Goal: Transaction & Acquisition: Purchase product/service

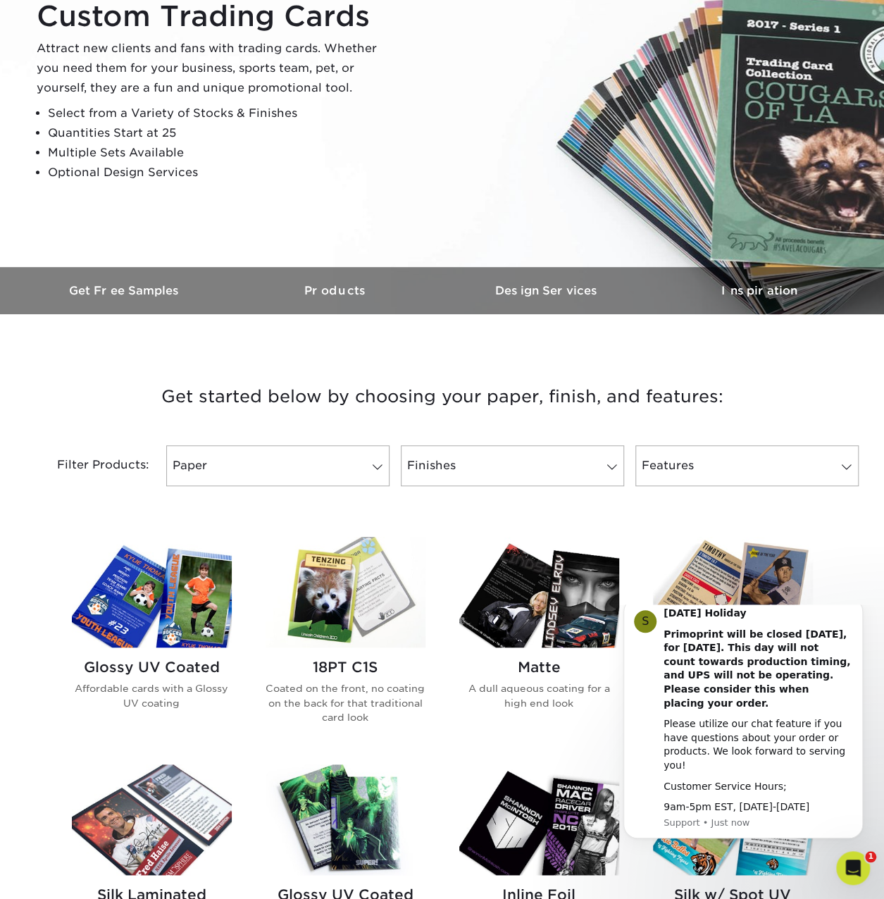
scroll to position [282, 0]
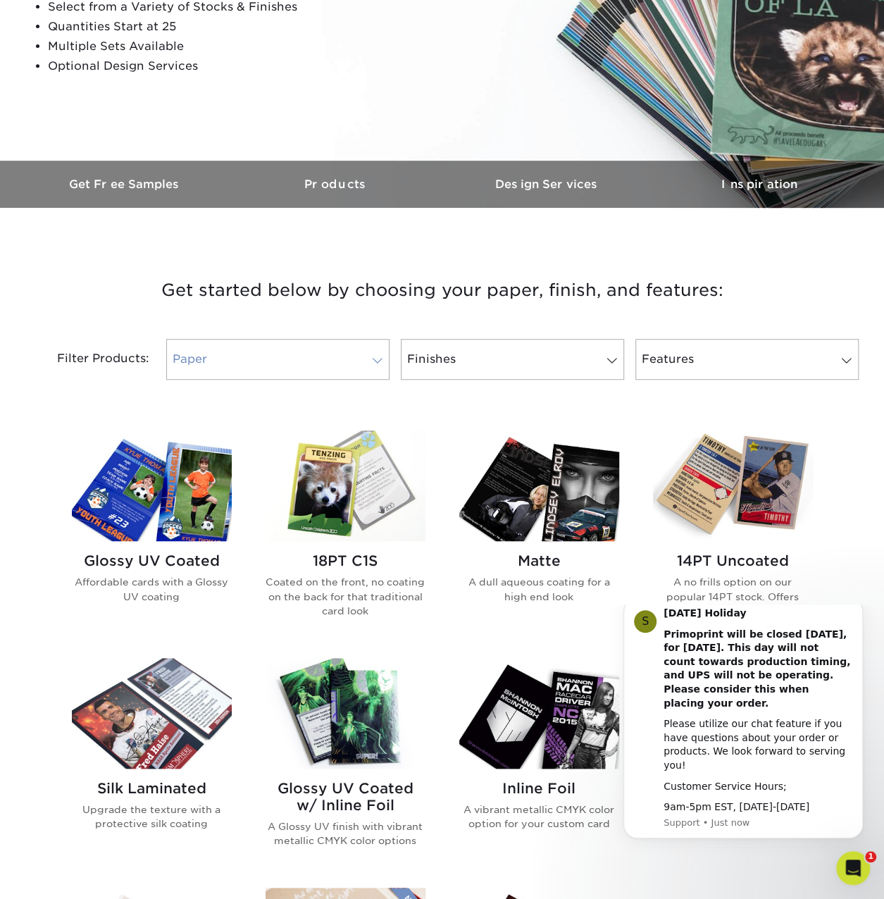
click at [271, 370] on link "Paper" at bounding box center [277, 359] width 223 height 41
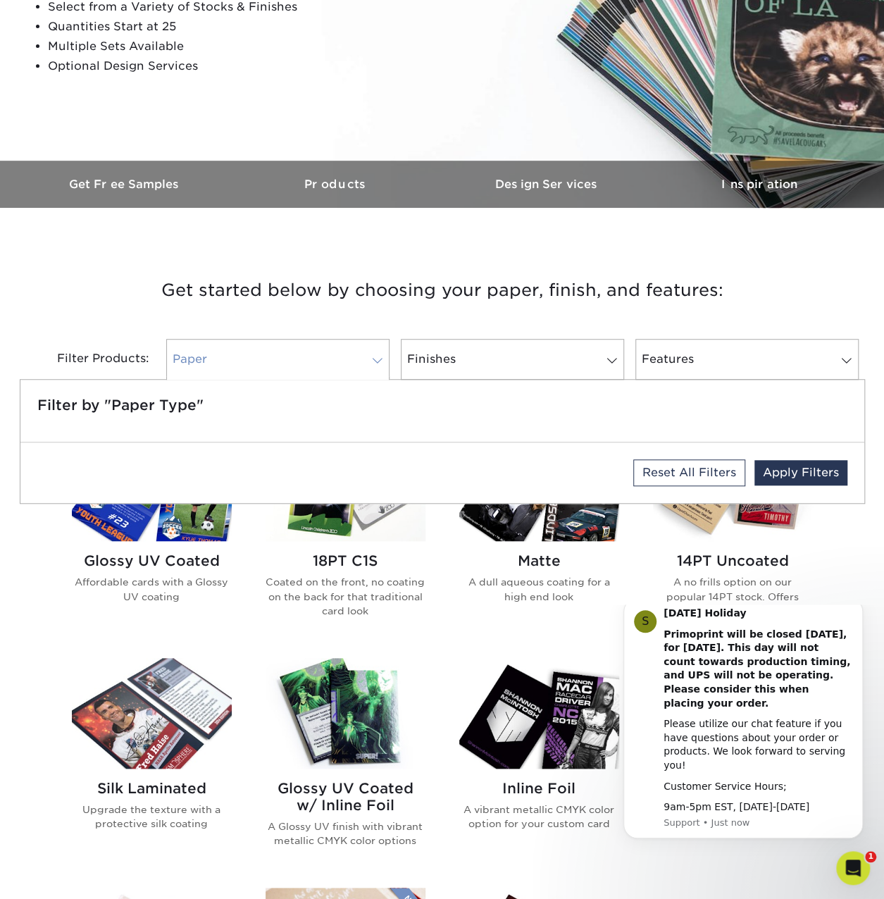
click at [325, 353] on link "Paper" at bounding box center [277, 359] width 223 height 41
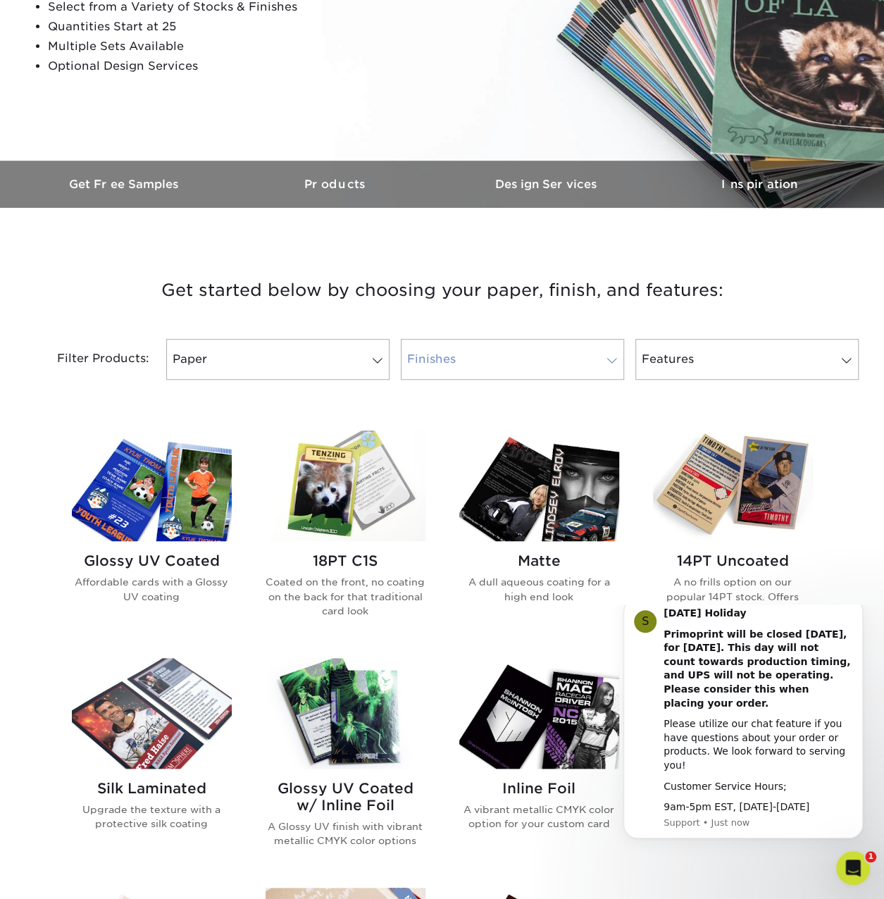
click at [499, 350] on link "Finishes" at bounding box center [512, 359] width 223 height 41
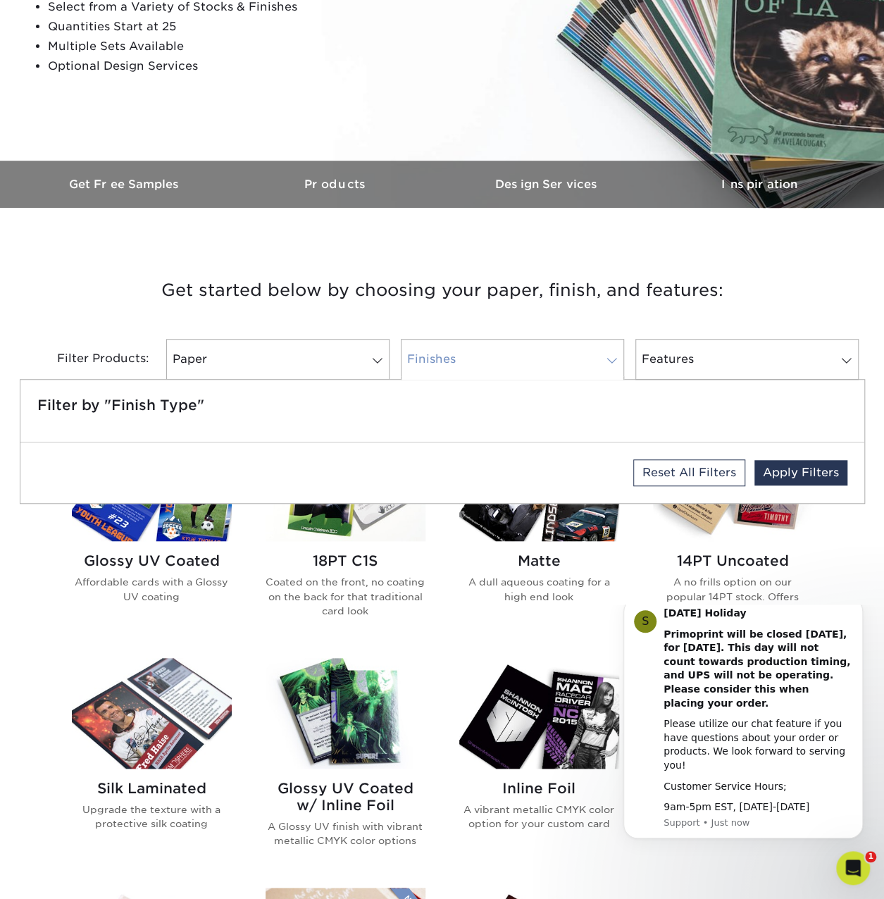
click at [499, 350] on link "Finishes" at bounding box center [512, 359] width 223 height 41
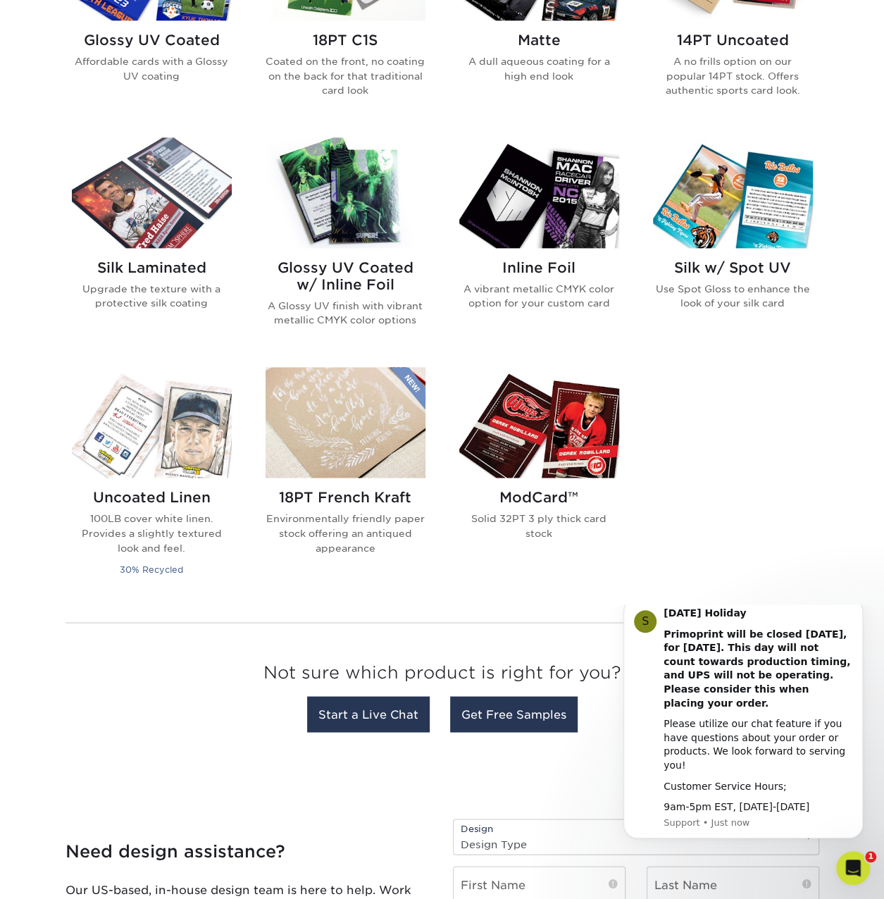
scroll to position [846, 0]
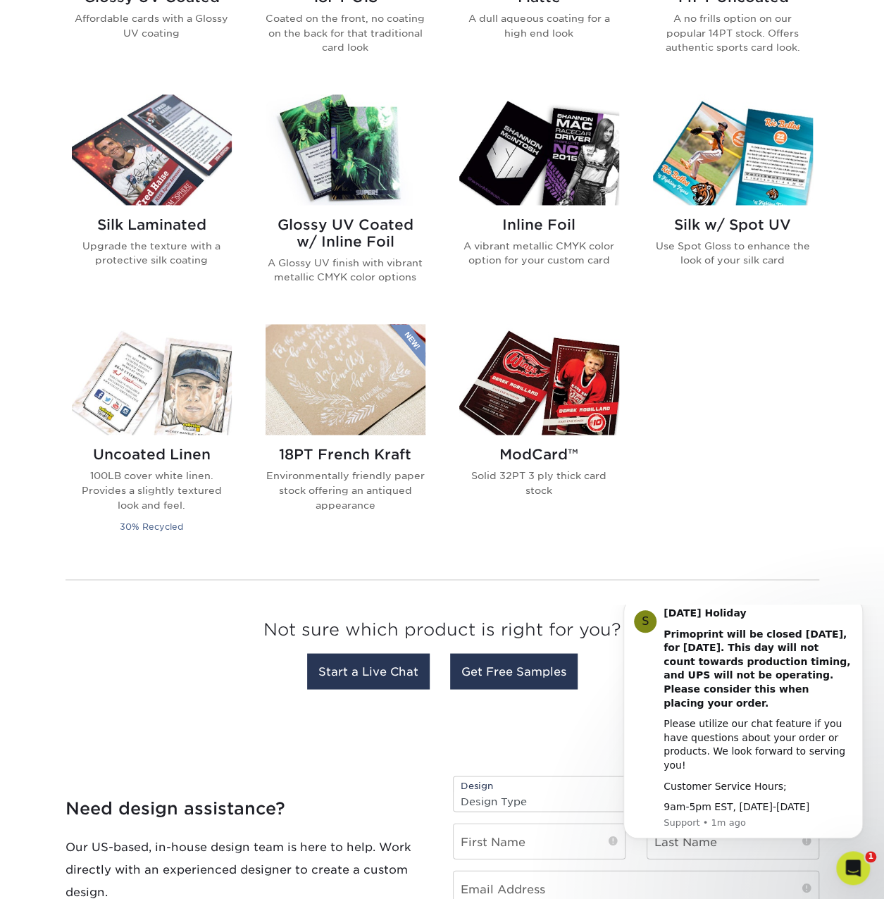
click at [350, 175] on img at bounding box center [346, 149] width 160 height 111
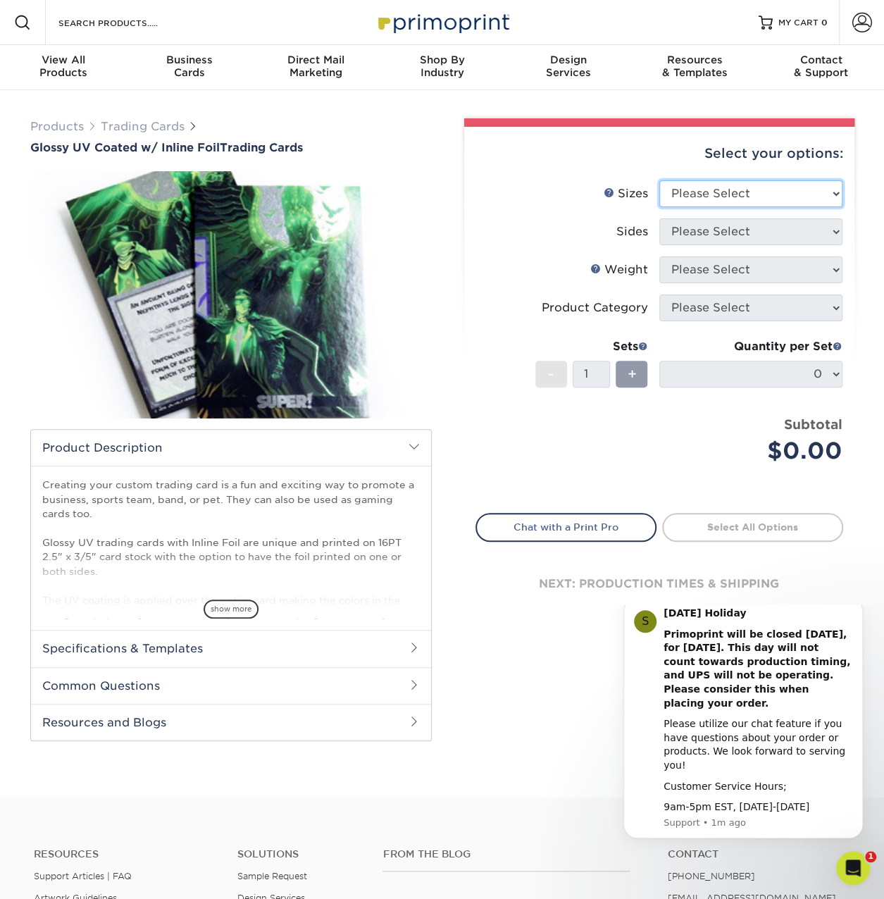
click at [698, 192] on select "Please Select 2.5" x 3.5"" at bounding box center [751, 193] width 183 height 27
select select "2.50x3.50"
click at [660, 180] on select "Please Select 2.5" x 3.5"" at bounding box center [751, 193] width 183 height 27
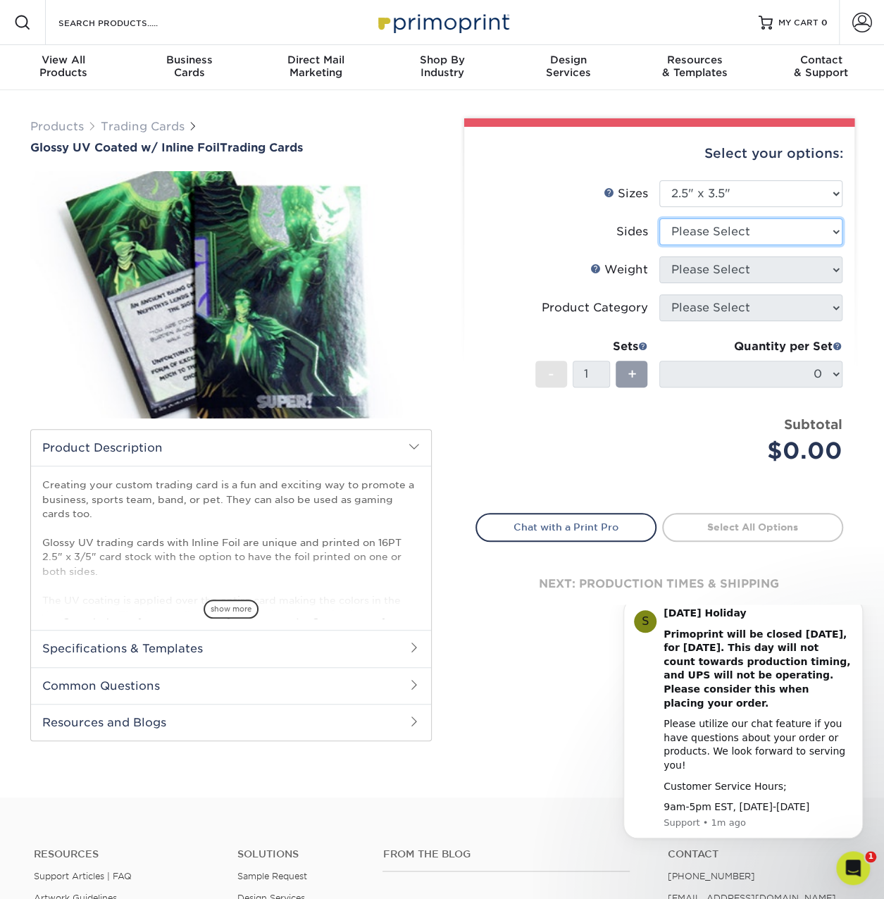
click at [696, 228] on select "Please Select Print Both Sides - Foil Back Only Print Both Sides - Foil Both Si…" at bounding box center [751, 231] width 183 height 27
click at [660, 218] on select "Please Select Print Both Sides - Foil Back Only Print Both Sides - Foil Both Si…" at bounding box center [751, 231] width 183 height 27
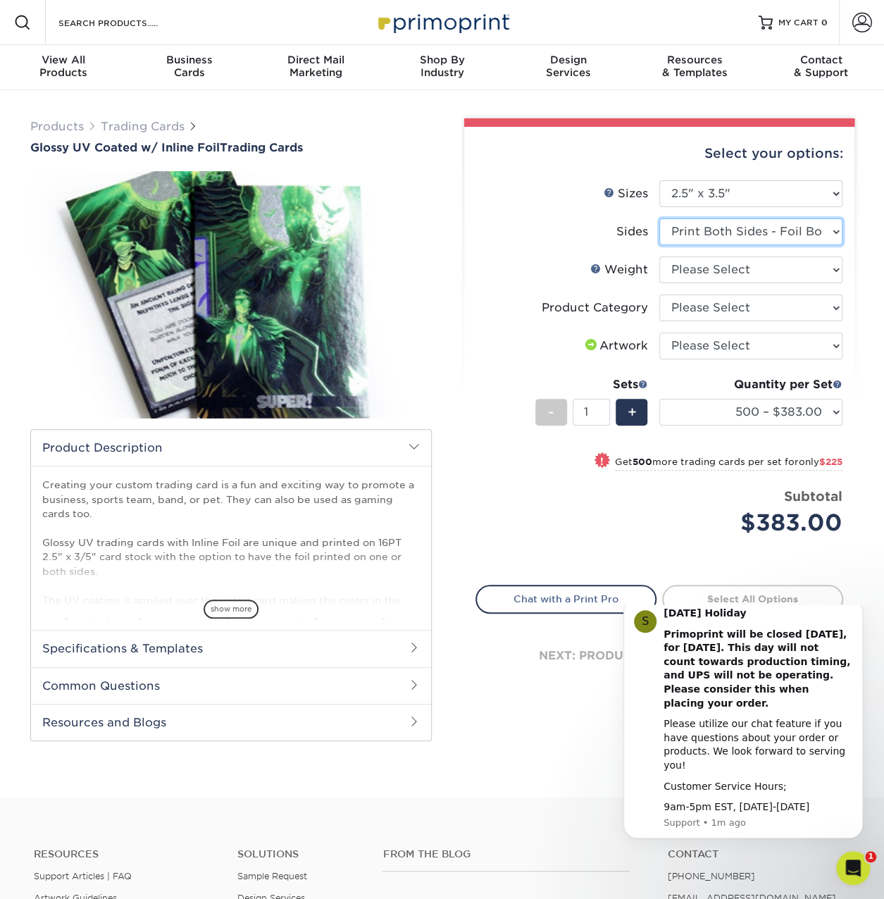
click at [705, 230] on select "Please Select Print Both Sides - Foil Back Only Print Both Sides - Foil Both Si…" at bounding box center [751, 231] width 183 height 27
select select "e9e9dfb3-fba1-4d60-972c-fd9ca5904d33"
click at [660, 218] on select "Please Select Print Both Sides - Foil Back Only Print Both Sides - Foil Both Si…" at bounding box center [751, 231] width 183 height 27
click at [724, 261] on select "Please Select 16PT" at bounding box center [751, 270] width 183 height 27
select select "16PT"
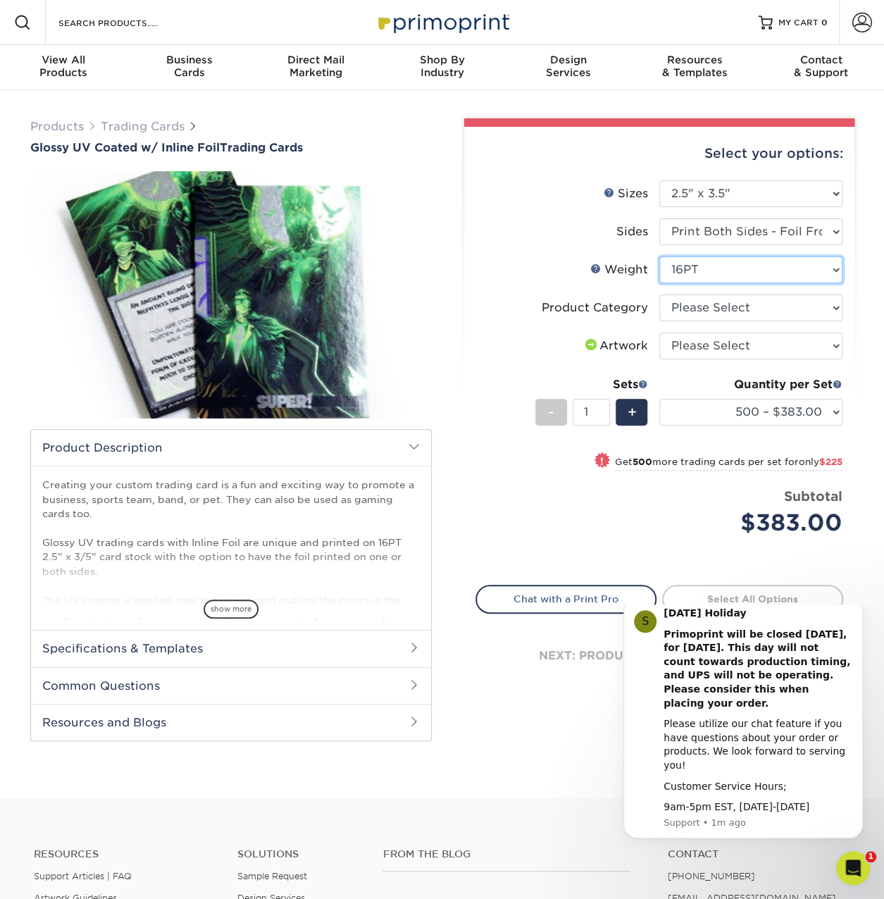
click at [660, 257] on select "Please Select 16PT" at bounding box center [751, 270] width 183 height 27
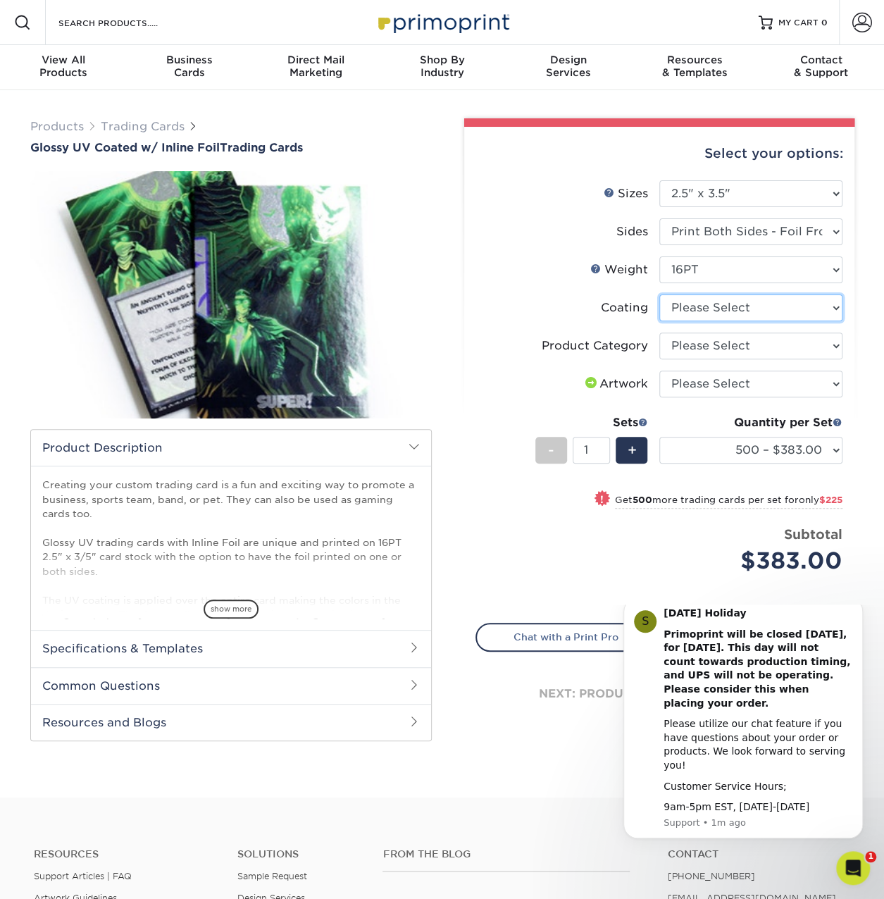
click at [727, 310] on select at bounding box center [751, 308] width 183 height 27
select select "ae367451-b2b8-45df-a344-0f05b6a12993"
click at [660, 295] on select at bounding box center [751, 308] width 183 height 27
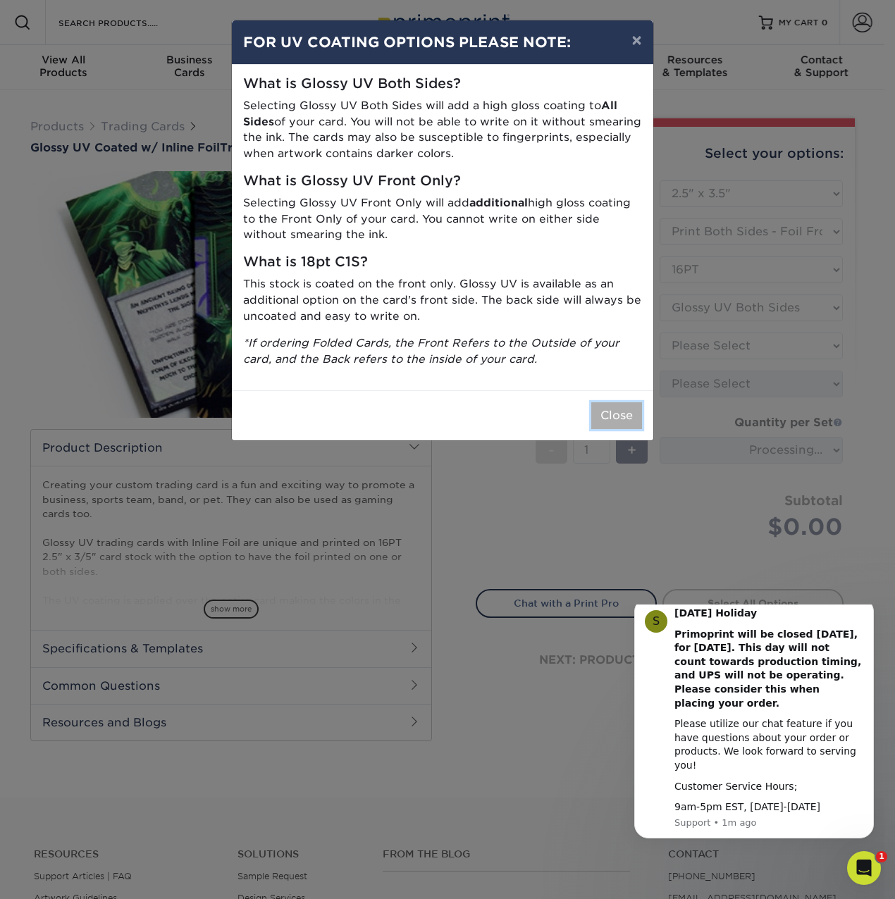
click at [617, 419] on button "Close" at bounding box center [616, 415] width 51 height 27
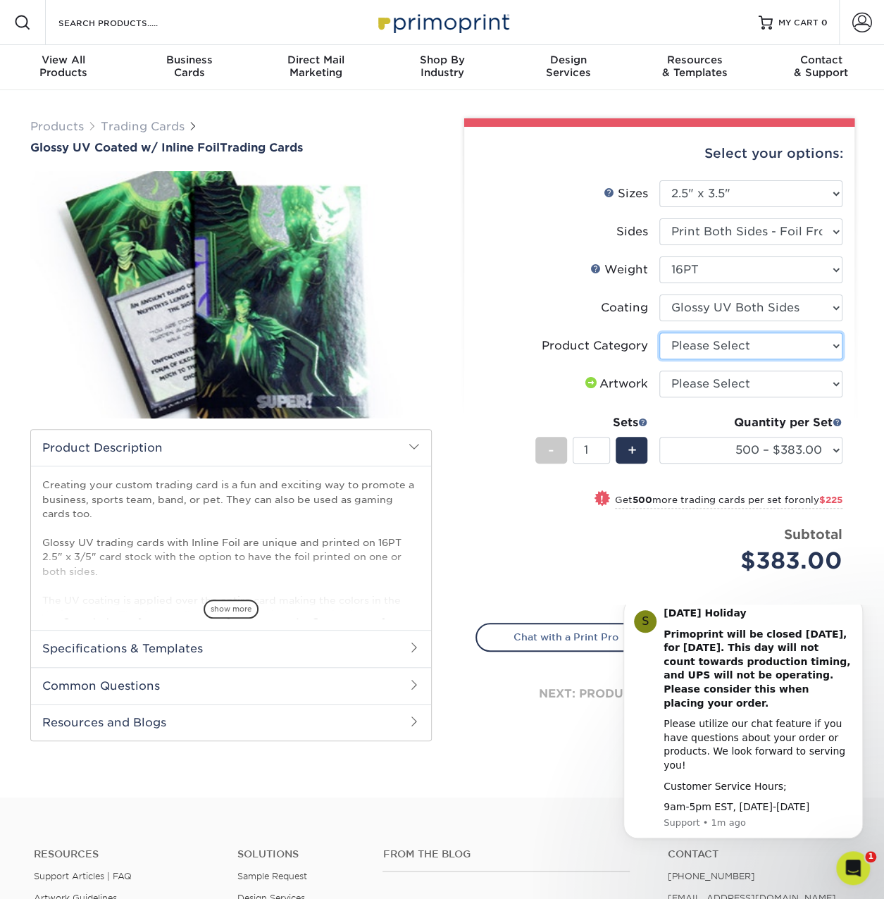
click at [748, 349] on select "Please Select Trading Cards" at bounding box center [751, 346] width 183 height 27
select select "c2f9bce9-36c2-409d-b101-c29d9d031e18"
click at [660, 333] on select "Please Select Trading Cards" at bounding box center [751, 346] width 183 height 27
click at [751, 381] on select "Please Select I will upload files I need a design - $100" at bounding box center [751, 384] width 183 height 27
select select "upload"
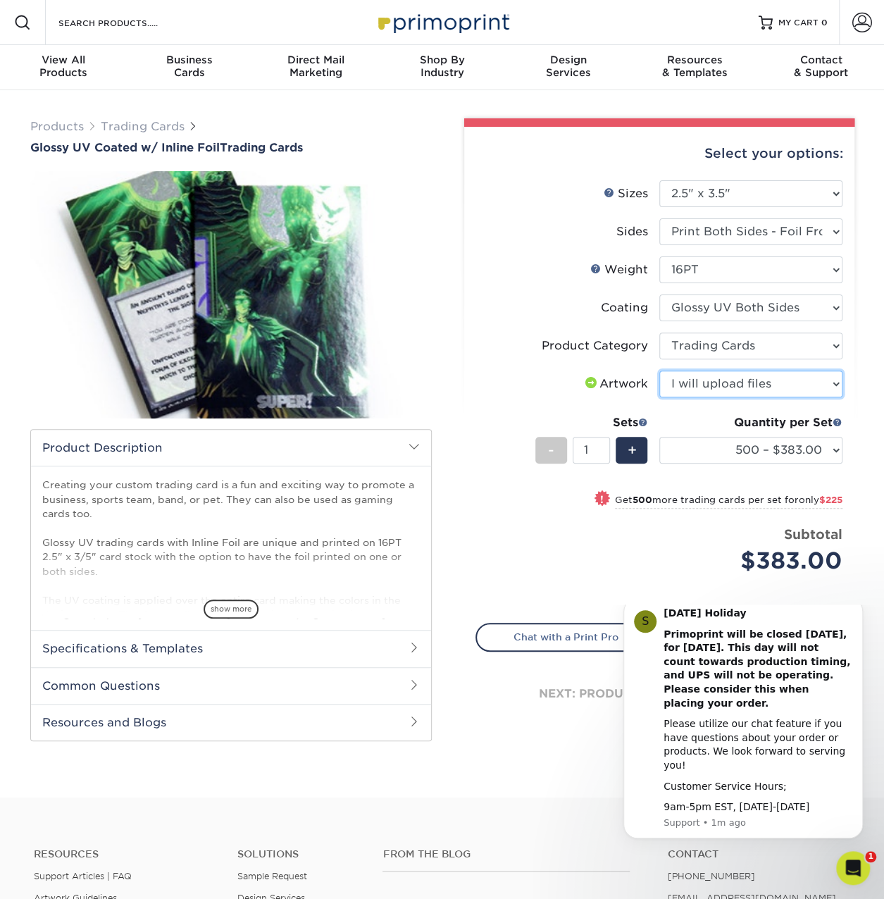
click at [660, 371] on select "Please Select I will upload files I need a design - $100" at bounding box center [751, 384] width 183 height 27
click at [810, 445] on select "500 – $383.00 1000 – $608.00 2500 – $883.00 5000 – $1252.00" at bounding box center [751, 450] width 183 height 27
click at [660, 437] on select "500 – $383.00 1000 – $608.00 2500 – $883.00 5000 – $1252.00" at bounding box center [751, 450] width 183 height 27
click at [856, 606] on icon "Dismiss notification" at bounding box center [860, 602] width 8 height 8
